Goal: Task Accomplishment & Management: Use online tool/utility

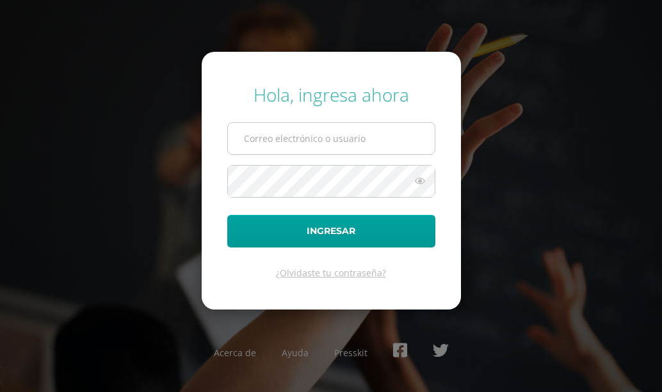
click at [281, 149] on input "text" at bounding box center [331, 138] width 207 height 31
type input "COS00037@osoriosandoval.edu.gt"
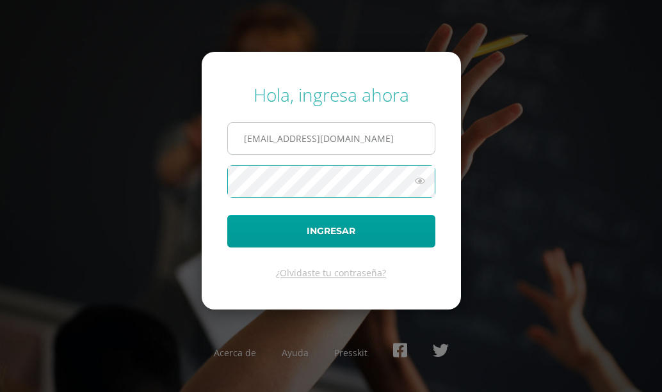
click at [227, 215] on button "Ingresar" at bounding box center [331, 231] width 208 height 33
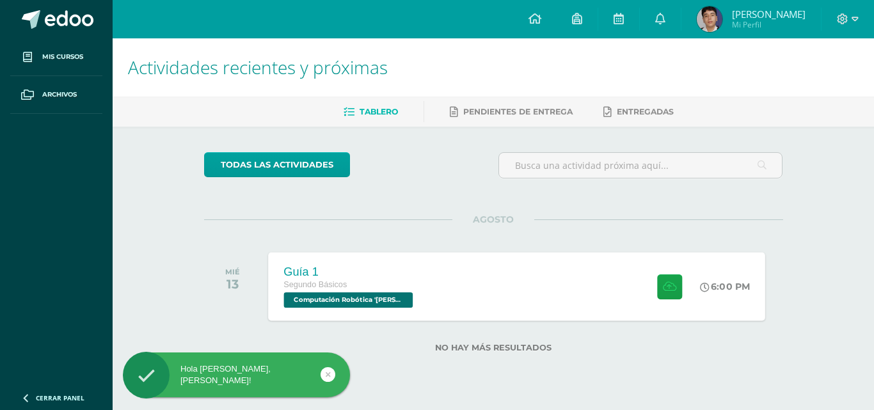
click at [661, 268] on div "6:00 PM" at bounding box center [732, 286] width 68 height 68
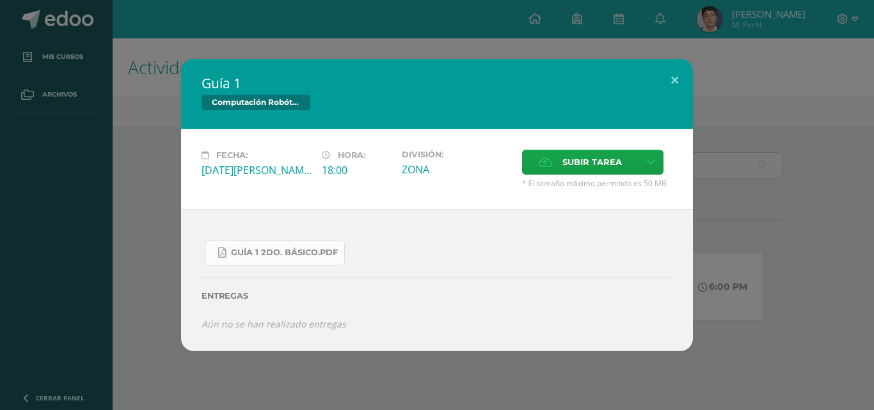
click at [305, 243] on link "Guía 1 2do. Básico.pdf" at bounding box center [275, 253] width 140 height 25
